Goal: Task Accomplishment & Management: Manage account settings

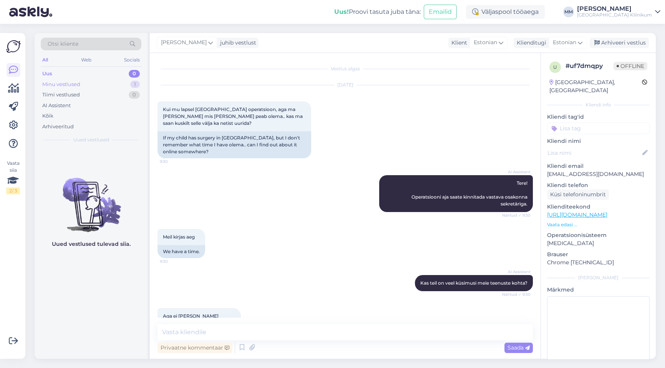
scroll to position [867, 0]
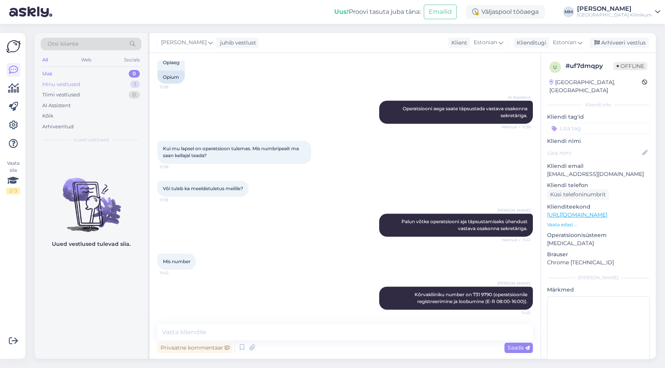
click at [67, 81] on div "Minu vestlused" at bounding box center [61, 85] width 38 height 8
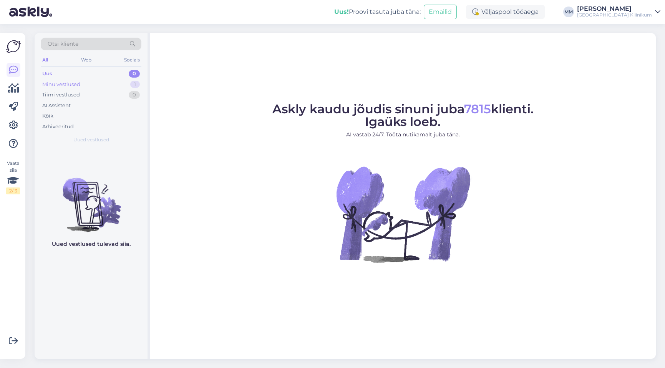
click at [56, 81] on div "Minu vestlused" at bounding box center [61, 85] width 38 height 8
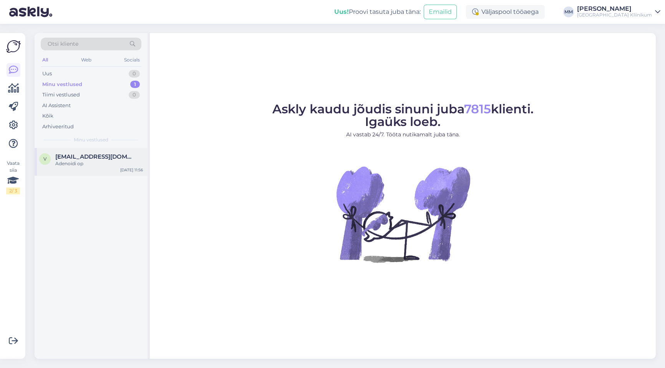
click at [85, 159] on span "[EMAIL_ADDRESS][DOMAIN_NAME]" at bounding box center [95, 156] width 80 height 7
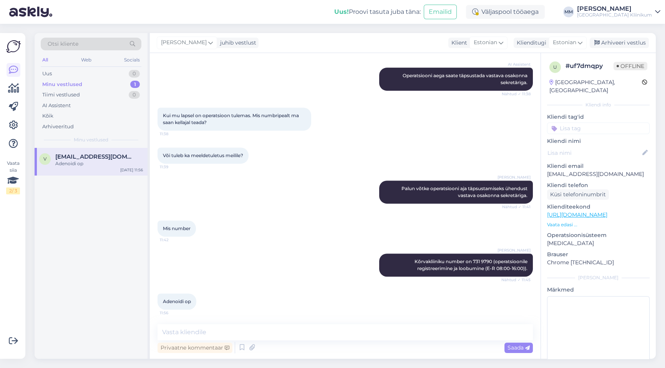
scroll to position [900, 0]
click at [631, 42] on div "Arhiveeri vestlus" at bounding box center [619, 43] width 59 height 10
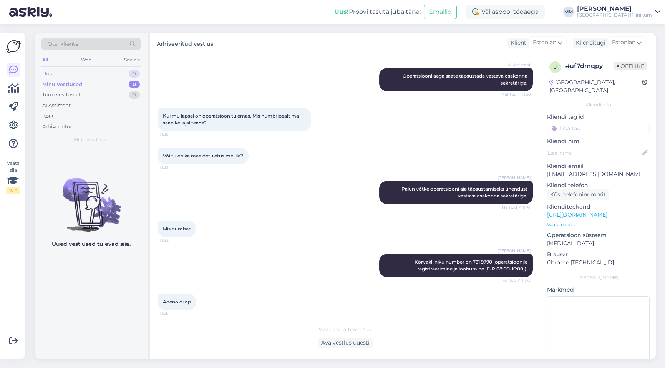
click at [48, 73] on div "Uus" at bounding box center [47, 74] width 10 height 8
click at [47, 92] on div "Tiimi vestlused" at bounding box center [61, 95] width 38 height 8
click at [49, 105] on div "AI Assistent" at bounding box center [56, 106] width 28 height 8
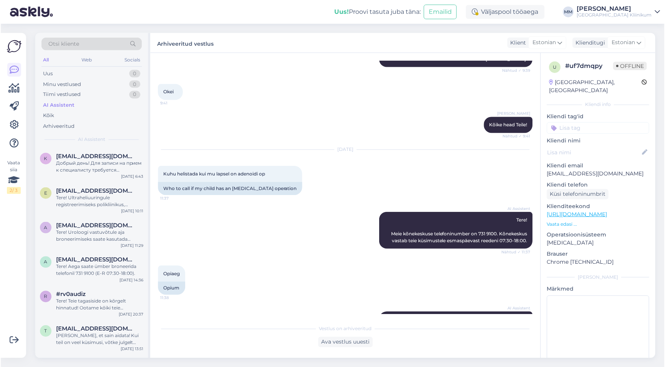
scroll to position [903, 0]
